Goal: Check status

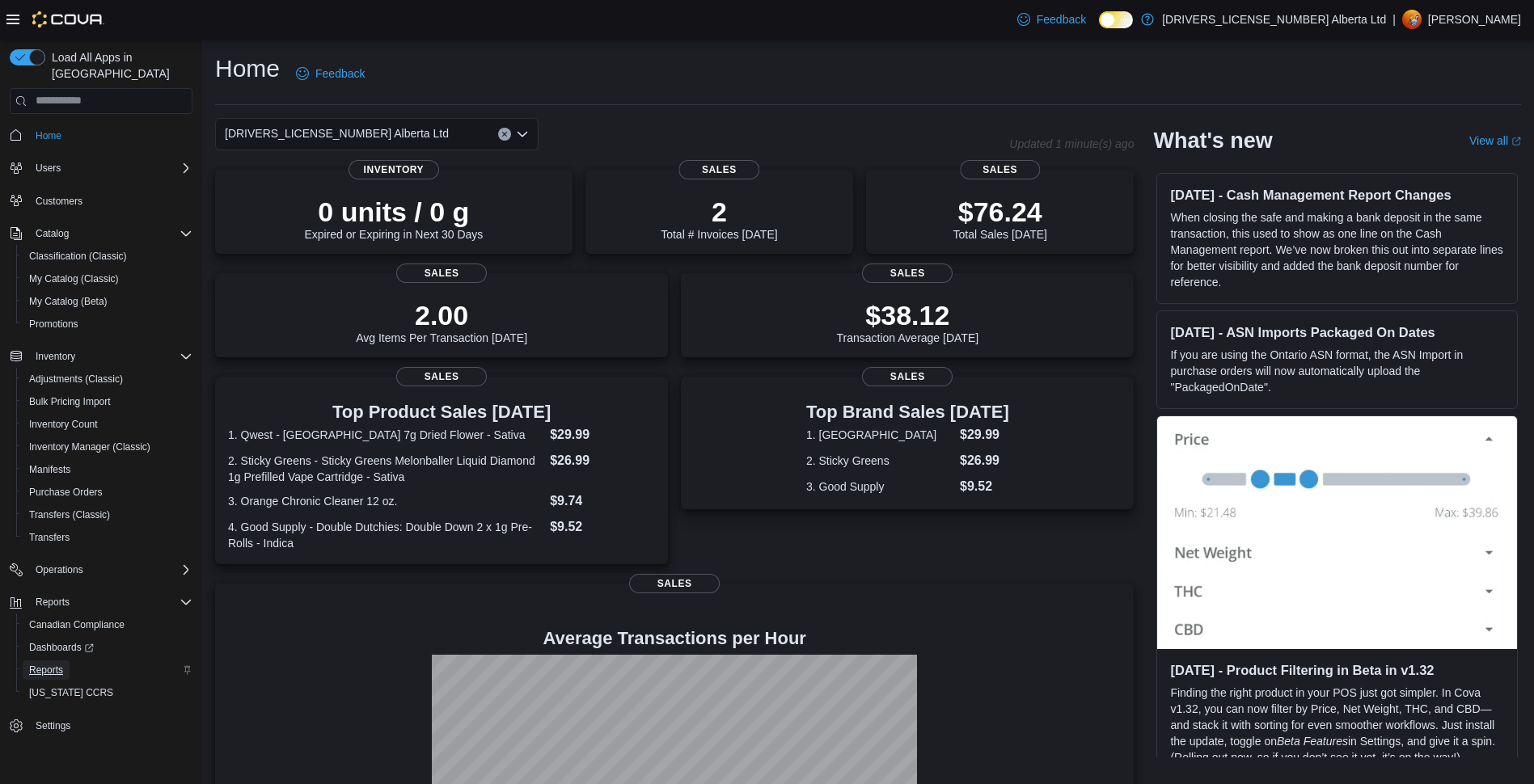
click at [43, 664] on span "Reports" at bounding box center [45, 670] width 34 height 13
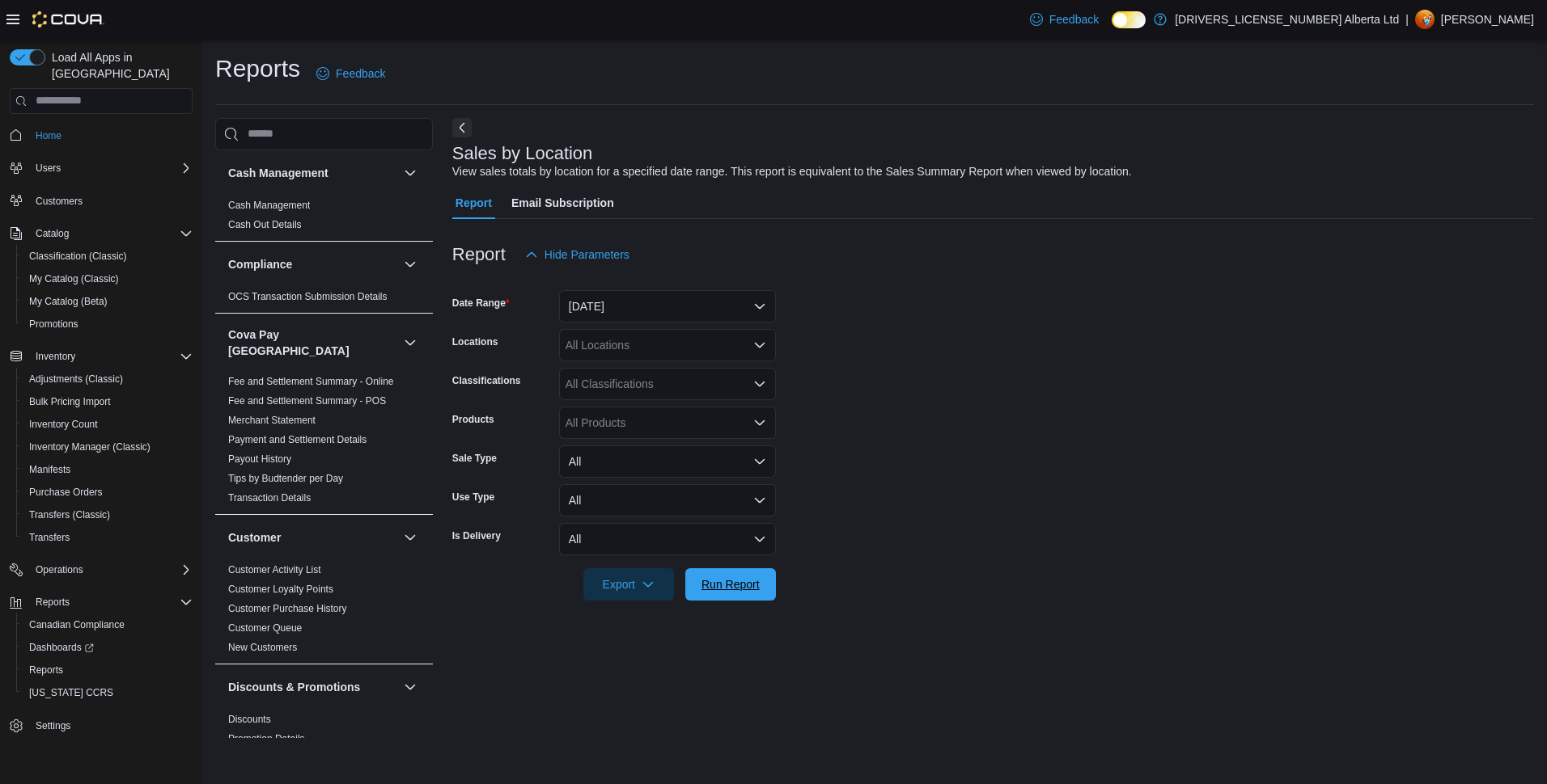
click at [725, 590] on span "Run Report" at bounding box center [731, 585] width 58 height 16
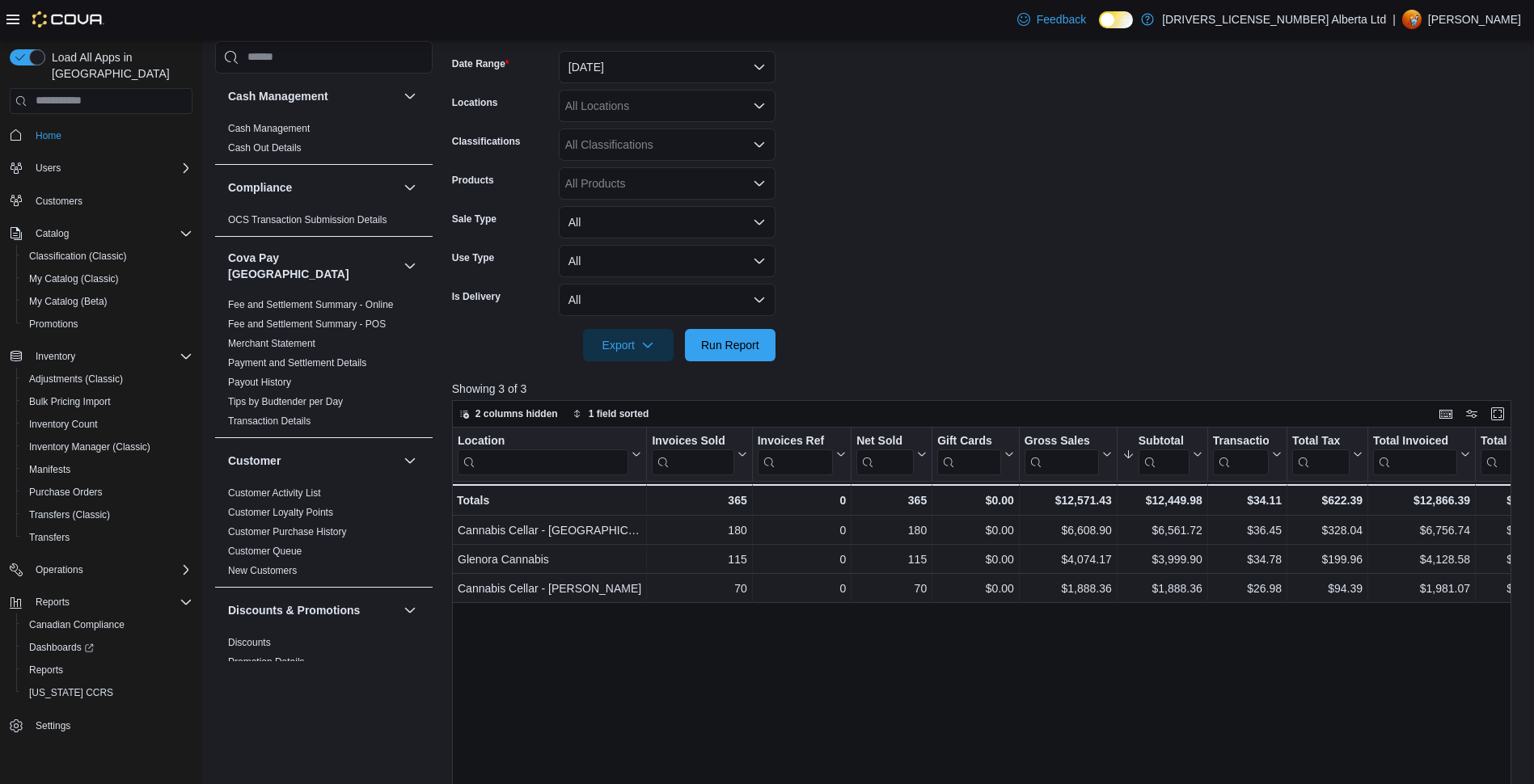
scroll to position [226, 0]
